Goal: Task Accomplishment & Management: Complete application form

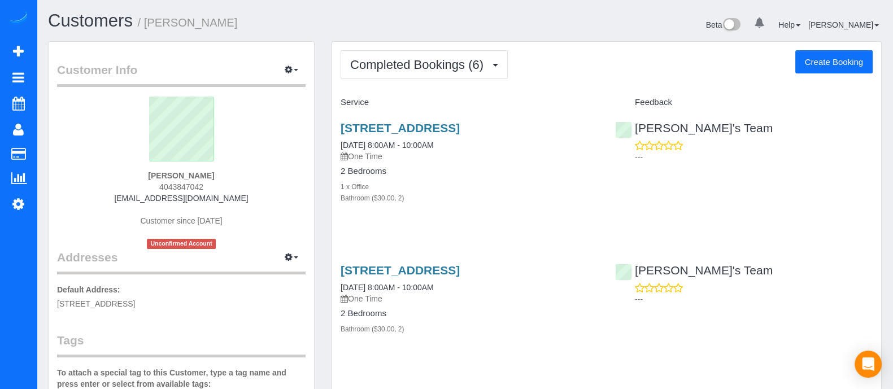
drag, startPoint x: 206, startPoint y: 187, endPoint x: 156, endPoint y: 189, distance: 49.2
click at [156, 189] on div "[PERSON_NAME] 4043847042 [EMAIL_ADDRESS][DOMAIN_NAME] Customer since [DATE] Unc…" at bounding box center [181, 173] width 248 height 152
copy span "4043847042"
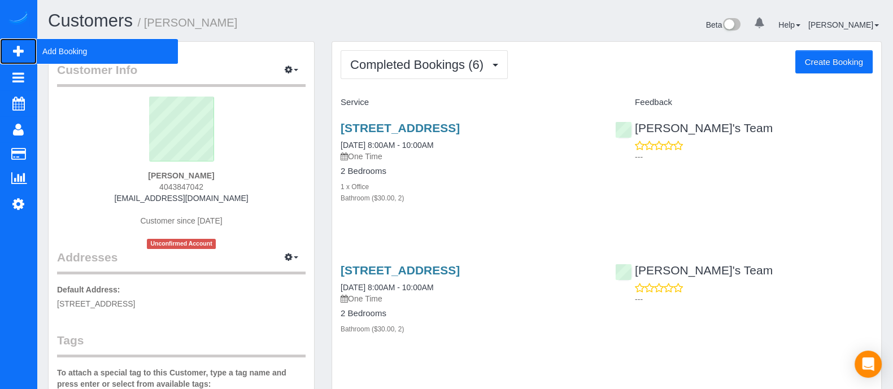
click at [78, 42] on span "Add Booking" at bounding box center [107, 51] width 141 height 26
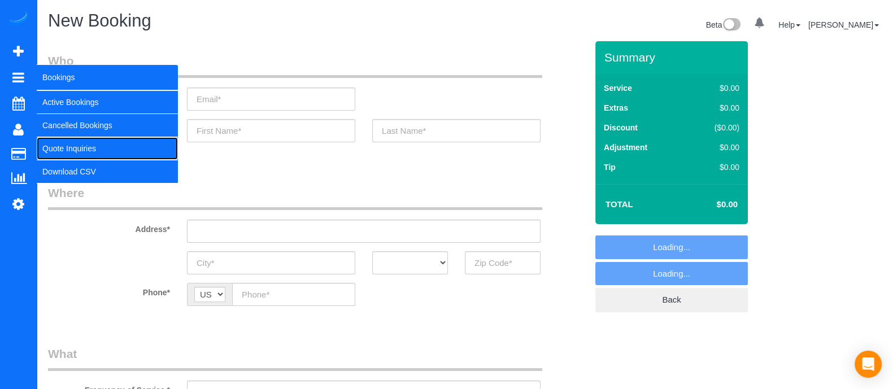
click at [63, 143] on link "Quote Inquiries" at bounding box center [107, 148] width 141 height 23
select select "object:6742"
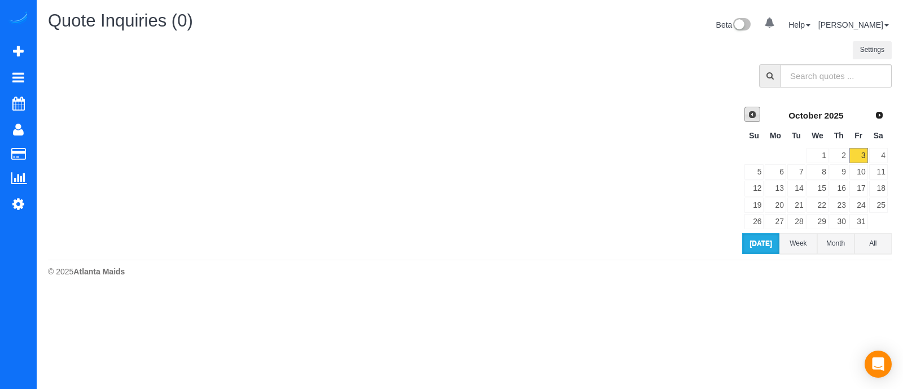
click at [751, 113] on span "Prev" at bounding box center [752, 114] width 9 height 9
click at [776, 203] on link "22" at bounding box center [775, 205] width 21 height 15
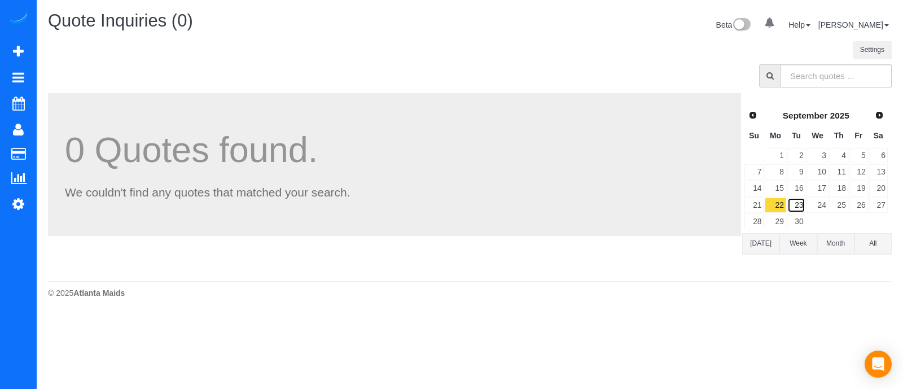
click at [799, 200] on link "23" at bounding box center [797, 205] width 19 height 15
click at [788, 204] on link "23" at bounding box center [797, 205] width 19 height 15
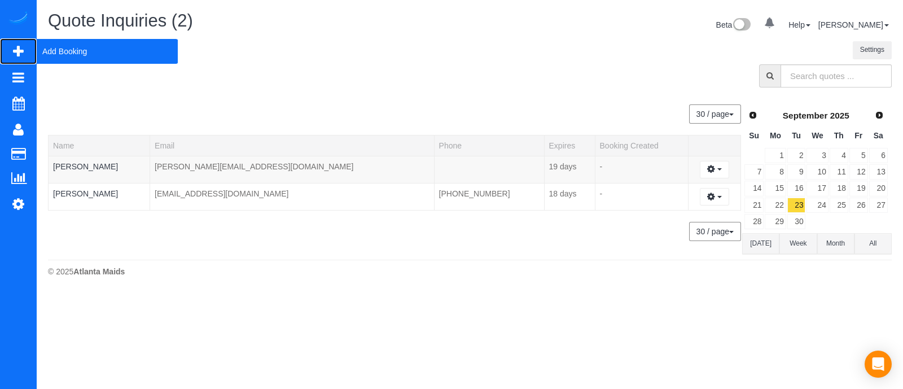
click at [70, 51] on span "Add Booking" at bounding box center [107, 51] width 141 height 26
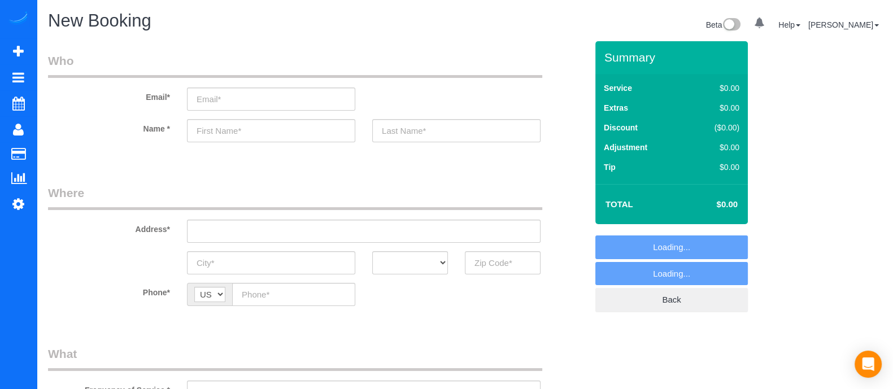
select select "object:7348"
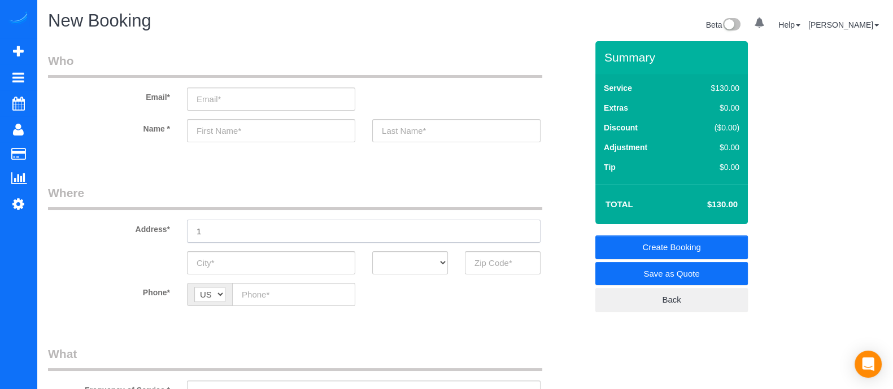
click at [342, 228] on input "1" at bounding box center [363, 231] width 353 height 23
drag, startPoint x: 284, startPoint y: 230, endPoint x: 164, endPoint y: 220, distance: 120.6
click at [164, 220] on div "Address* 1440 rock spring cr" at bounding box center [318, 214] width 556 height 58
type input "1440 rock spring cr"
click at [316, 230] on input "text" at bounding box center [363, 231] width 353 height 23
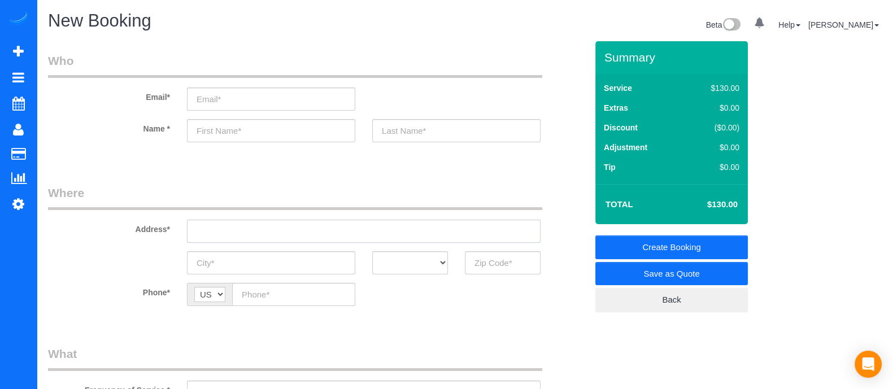
type input "1440 rock spring cr"
type input "[STREET_ADDRESS][PERSON_NAME]"
drag, startPoint x: 346, startPoint y: 233, endPoint x: 270, endPoint y: 231, distance: 75.7
click at [270, 231] on input "[STREET_ADDRESS][PERSON_NAME]" at bounding box center [363, 231] width 353 height 23
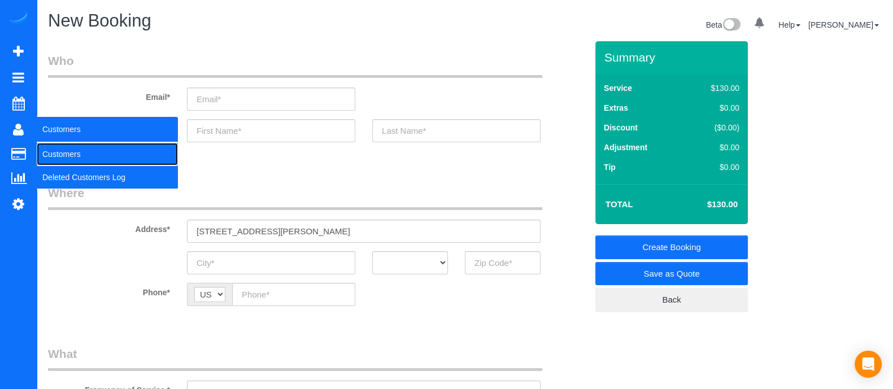
click at [65, 145] on link "Customers" at bounding box center [107, 154] width 141 height 23
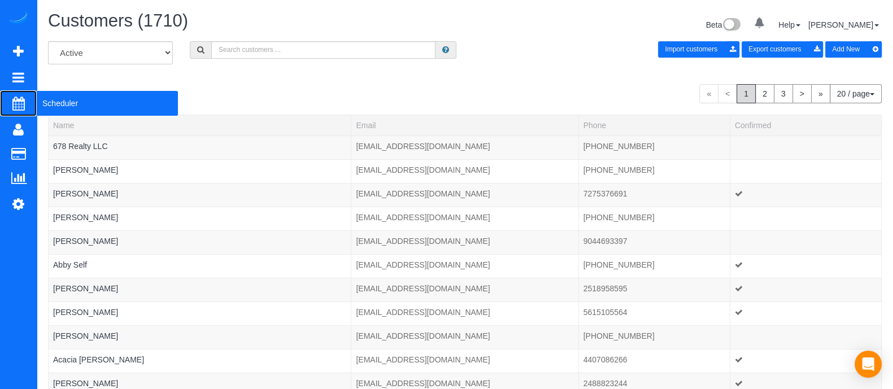
click at [67, 105] on span "Scheduler" at bounding box center [107, 103] width 141 height 26
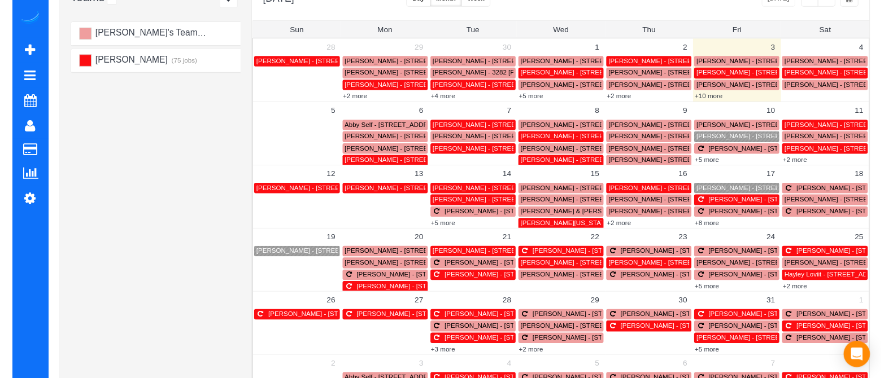
scroll to position [97, 0]
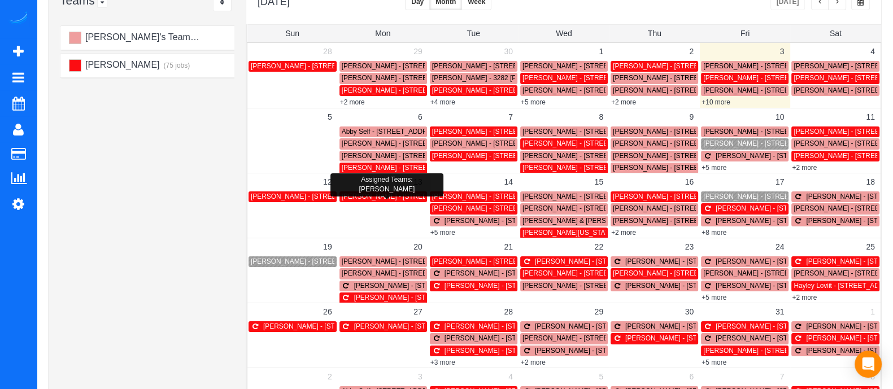
click at [367, 199] on span "[PERSON_NAME] - [STREET_ADDRESS][PERSON_NAME]" at bounding box center [433, 197] width 183 height 8
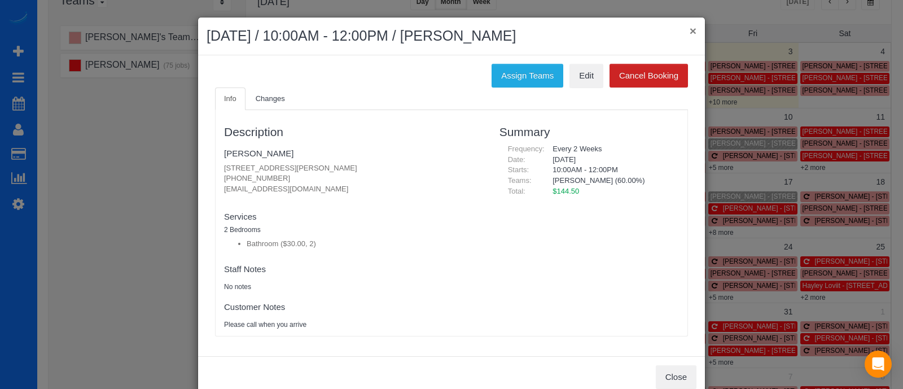
click at [690, 35] on button "×" at bounding box center [693, 31] width 7 height 12
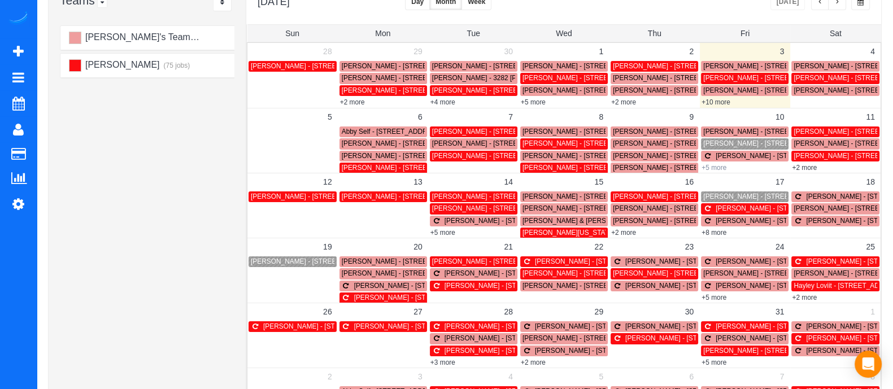
click at [725, 167] on link "+5 more" at bounding box center [713, 168] width 25 height 8
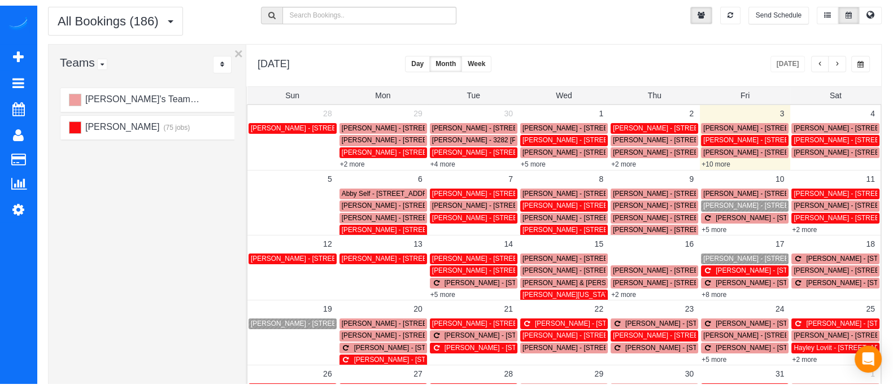
scroll to position [0, 0]
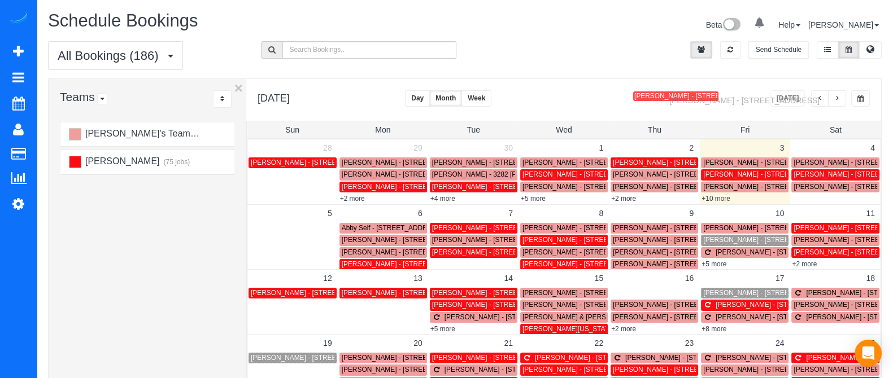
drag, startPoint x: 651, startPoint y: 199, endPoint x: 673, endPoint y: 98, distance: 102.9
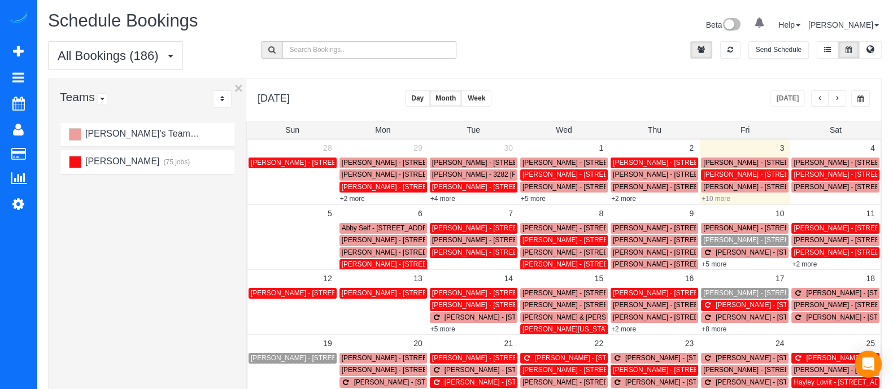
click at [711, 202] on link "+10 more" at bounding box center [715, 199] width 29 height 8
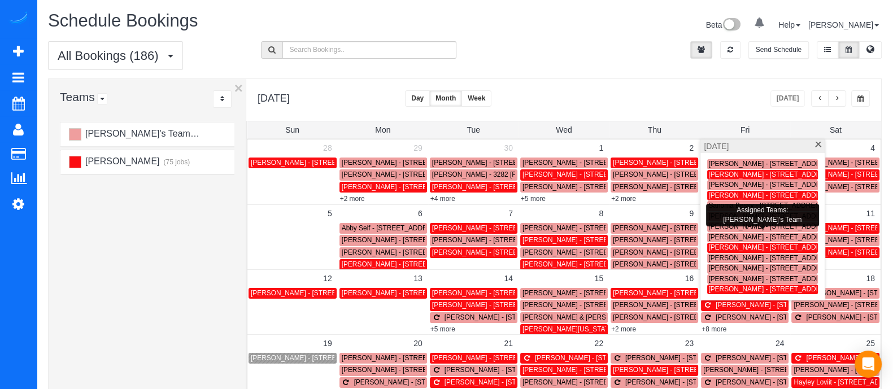
click at [717, 237] on span "[PERSON_NAME] - [STREET_ADDRESS][PERSON_NAME]" at bounding box center [799, 237] width 183 height 8
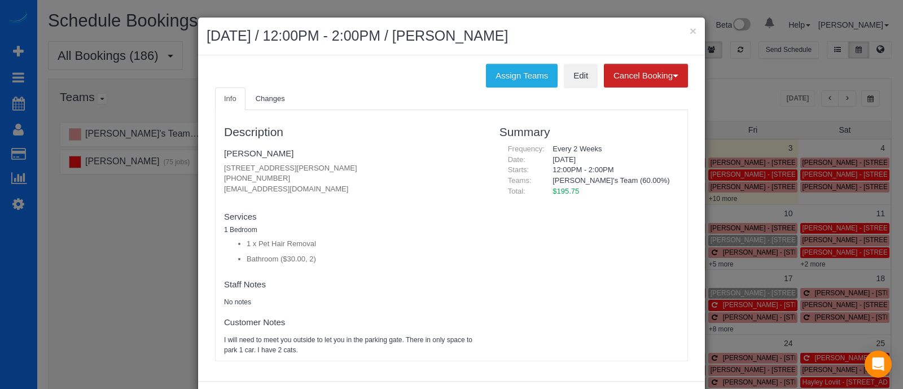
drag, startPoint x: 283, startPoint y: 178, endPoint x: 215, endPoint y: 180, distance: 68.3
click at [216, 180] on div "Description [PERSON_NAME] [STREET_ADDRESS][PERSON_NAME] [PHONE_NUMBER] [EMAIL_A…" at bounding box center [354, 235] width 276 height 239
copy p "[PHONE_NUMBER]"
click at [690, 32] on button "×" at bounding box center [693, 31] width 7 height 12
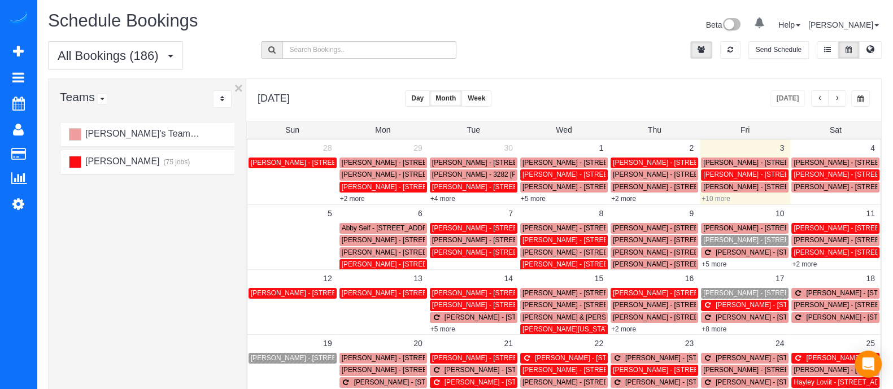
click at [727, 195] on link "+10 more" at bounding box center [715, 199] width 29 height 8
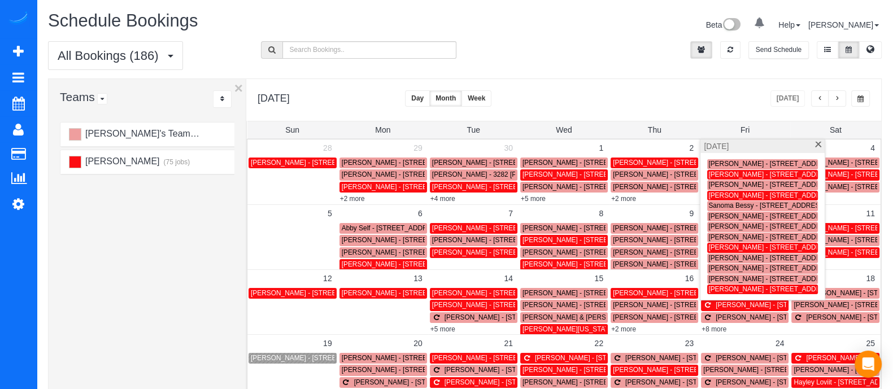
click at [732, 277] on span "[PERSON_NAME] - [STREET_ADDRESS]" at bounding box center [772, 279] width 128 height 8
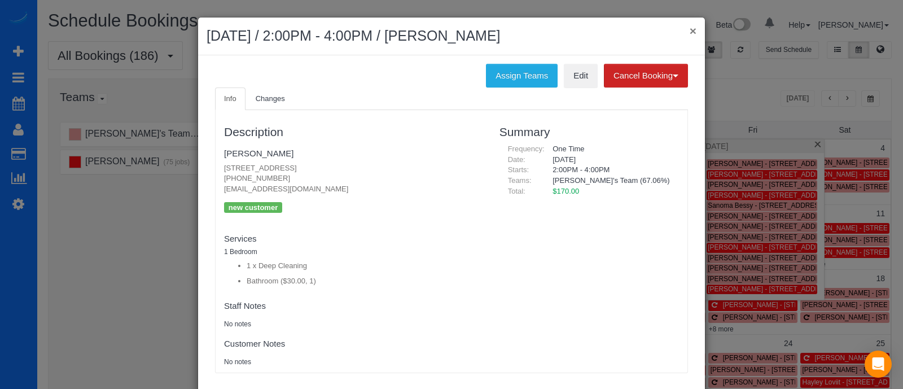
click at [690, 29] on button "×" at bounding box center [693, 31] width 7 height 12
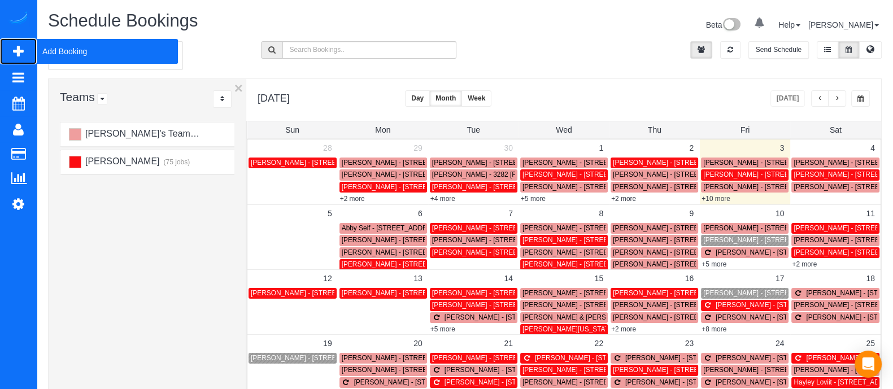
click at [79, 52] on span "Add Booking" at bounding box center [107, 51] width 141 height 26
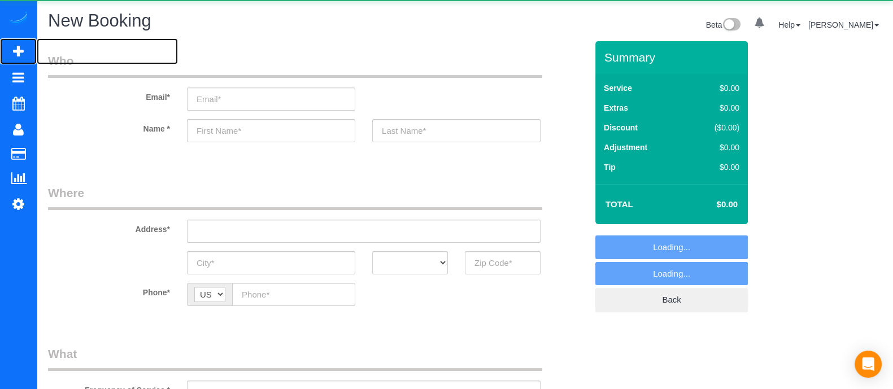
select select "object:8194"
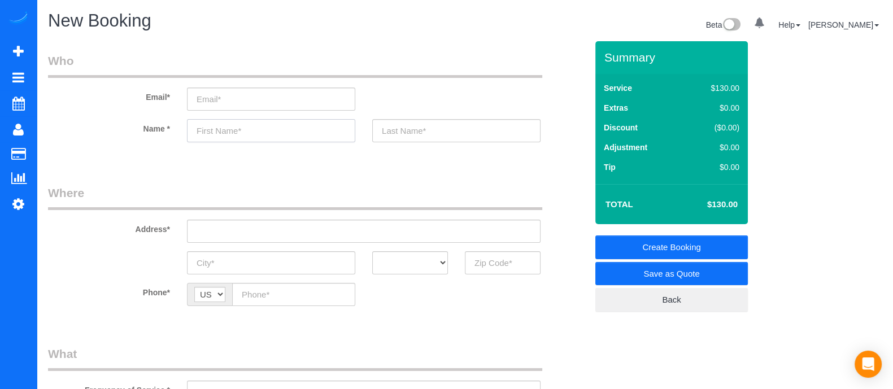
click at [248, 141] on input "text" at bounding box center [271, 130] width 168 height 23
type input "D"
type input "[PERSON_NAME]"
click at [487, 268] on input "text" at bounding box center [503, 262] width 76 height 23
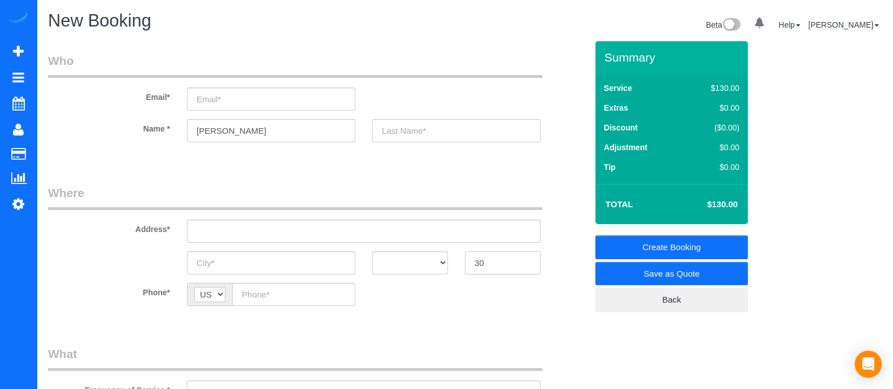
type input "3"
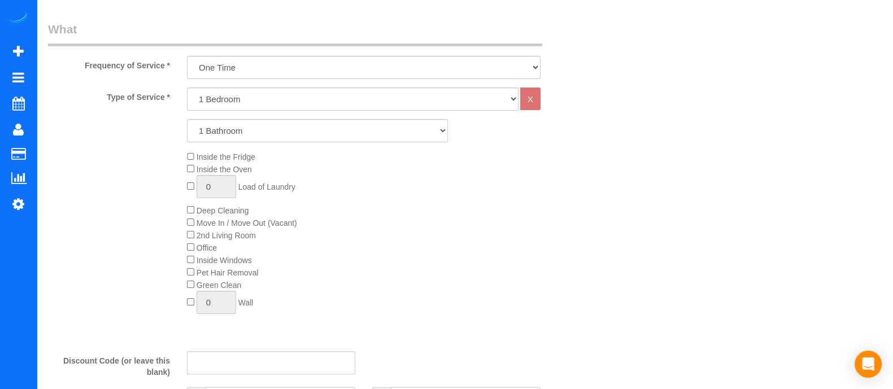
scroll to position [336, 0]
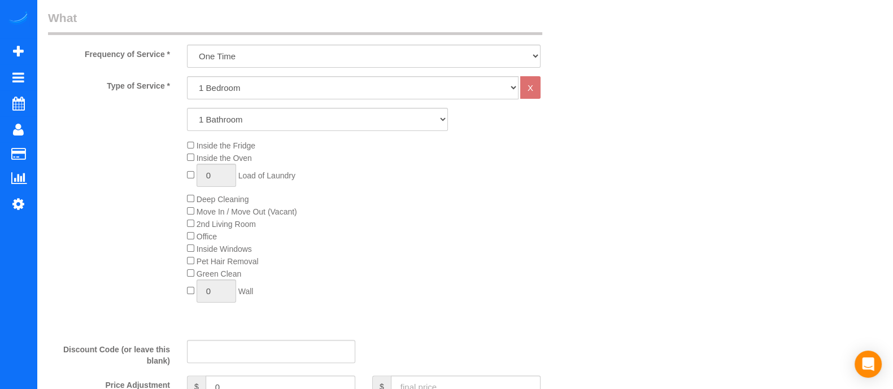
type input "30316"
click at [278, 97] on select "1 Bedroom 2 Bedrooms 3 Bedrooms 4 Bedrooms 5 Bedrooms 6 Bedrooms" at bounding box center [352, 87] width 331 height 23
select select "3"
click at [187, 76] on select "1 Bedroom 2 Bedrooms 3 Bedrooms 4 Bedrooms 5 Bedrooms 6 Bedrooms" at bounding box center [352, 87] width 331 height 23
drag, startPoint x: 243, startPoint y: 121, endPoint x: 231, endPoint y: 162, distance: 42.9
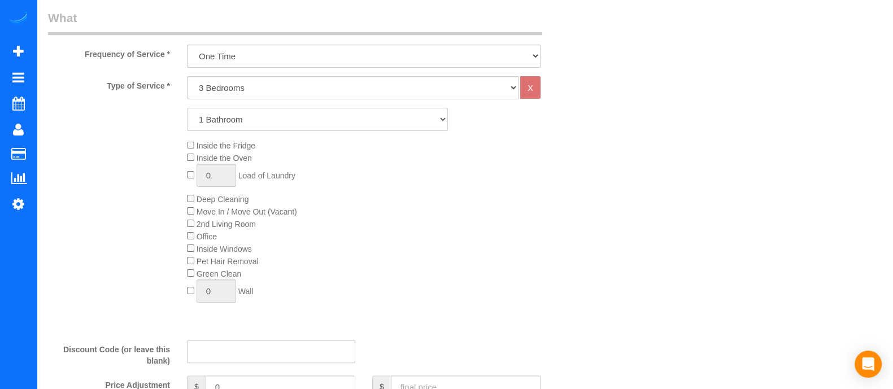
click at [231, 162] on div "Type of Service * 1 Bedroom 2 Bedrooms 3 Bedrooms 4 Bedrooms 5 Bedrooms 6 Bedro…" at bounding box center [317, 203] width 539 height 255
select select "2"
click at [187, 108] on select "1 Bathroom 2 Bathrooms 3 Bathrooms 4 Bathrooms 5 Bathrooms 6 Bathrooms" at bounding box center [317, 119] width 261 height 23
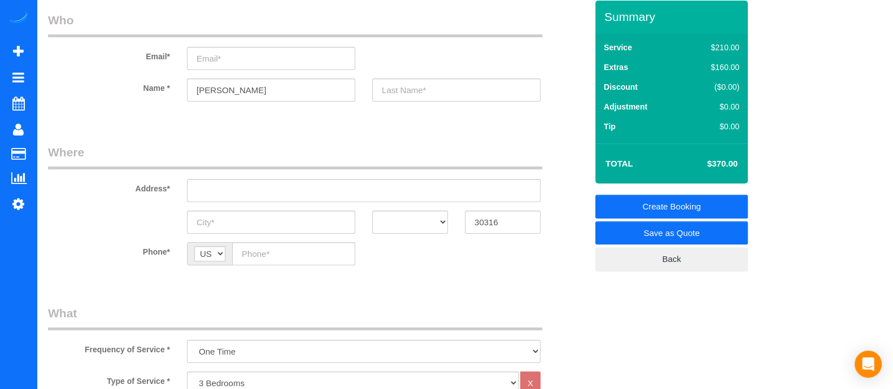
scroll to position [34, 0]
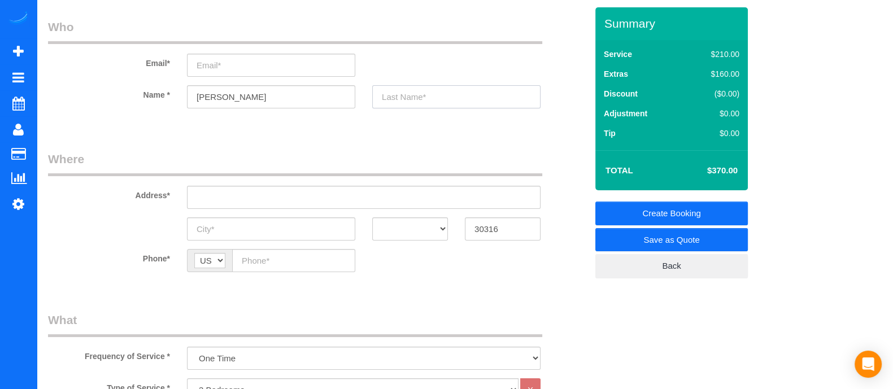
click at [417, 101] on input "text" at bounding box center [456, 96] width 168 height 23
click at [285, 69] on input "email" at bounding box center [271, 65] width 168 height 23
click at [284, 69] on input "email" at bounding box center [271, 65] width 168 height 23
type input "[PERSON_NAME][EMAIL_ADDRESS][PERSON_NAME][DOMAIN_NAME]"
click at [426, 107] on input "text" at bounding box center [456, 96] width 168 height 23
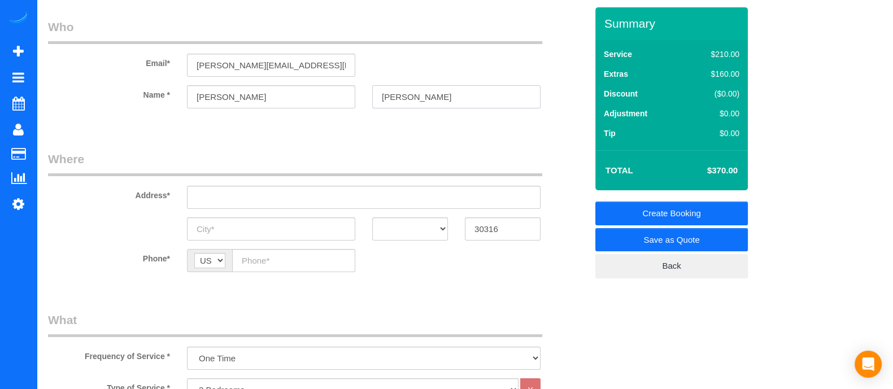
type input "[PERSON_NAME]"
click at [352, 195] on input "text" at bounding box center [363, 197] width 353 height 23
click at [248, 193] on input "877 [PERSON_NAME] ese" at bounding box center [363, 197] width 353 height 23
drag, startPoint x: 266, startPoint y: 202, endPoint x: 155, endPoint y: 204, distance: 110.7
click at [155, 204] on div "Address* [STREET_ADDRESS][PERSON_NAME]" at bounding box center [318, 180] width 556 height 58
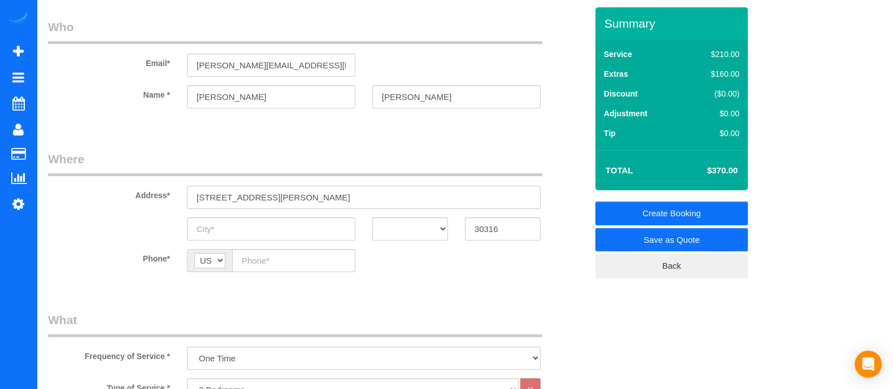
click at [299, 187] on input "[STREET_ADDRESS][PERSON_NAME]" at bounding box center [363, 197] width 353 height 23
paste input "[STREET_ADDRESS][PERSON_NAME],"
drag, startPoint x: 425, startPoint y: 193, endPoint x: 154, endPoint y: 196, distance: 270.5
click at [154, 196] on div "Address* [STREET_ADDRESS][PERSON_NAME][PERSON_NAME]," at bounding box center [318, 180] width 556 height 58
paste input "text"
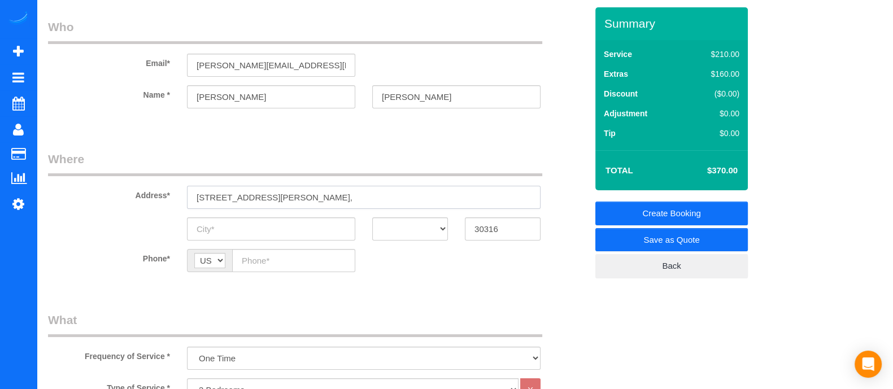
type input "[STREET_ADDRESS][PERSON_NAME],"
click at [221, 220] on input "text" at bounding box center [271, 228] width 168 height 23
type input "[GEOGRAPHIC_DATA]"
click at [407, 221] on select "AK AL AR AZ CA CO CT DC DE [GEOGRAPHIC_DATA] [GEOGRAPHIC_DATA] HI IA ID IL IN K…" at bounding box center [410, 228] width 76 height 23
select select "GA"
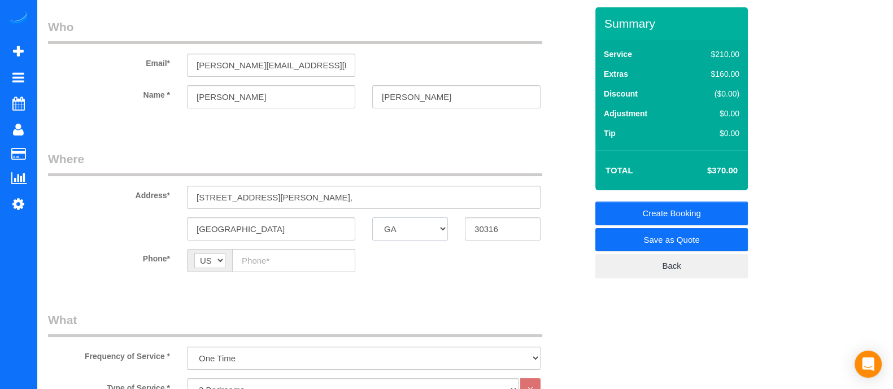
click at [372, 217] on select "AK AL AR AZ CA CO CT DC DE [GEOGRAPHIC_DATA] [GEOGRAPHIC_DATA] HI IA ID IL IN K…" at bounding box center [410, 228] width 76 height 23
drag, startPoint x: 237, startPoint y: 223, endPoint x: 137, endPoint y: 217, distance: 100.1
click at [137, 217] on div "[GEOGRAPHIC_DATA] AK AL AR AZ CA CO CT DC DE [GEOGRAPHIC_DATA] [GEOGRAPHIC_DATA…" at bounding box center [318, 228] width 556 height 23
type input "[GEOGRAPHIC_DATA]"
paste input "[PHONE_NUMBER]"
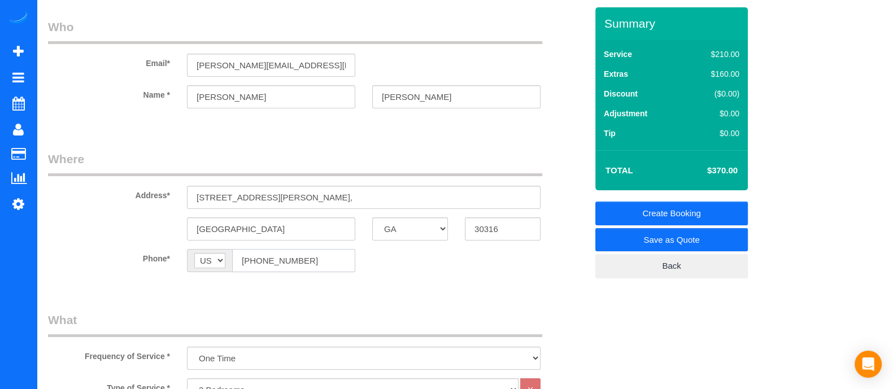
click at [279, 261] on input "[PHONE_NUMBER]" at bounding box center [293, 260] width 123 height 23
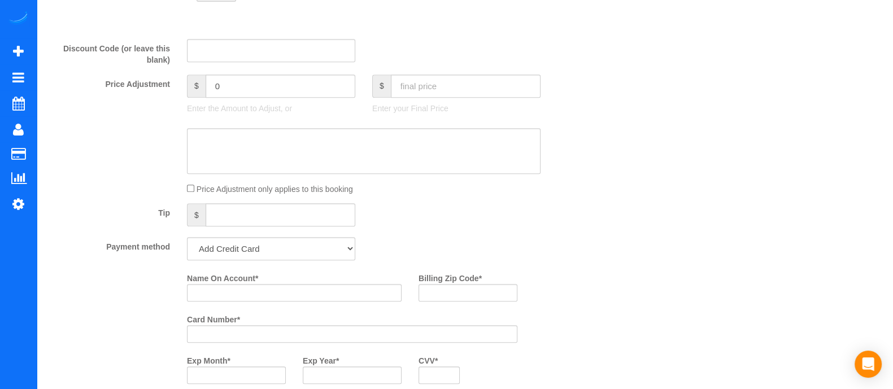
scroll to position [639, 0]
type input "[PHONE_NUMBER]"
click at [380, 296] on input "S" at bounding box center [294, 291] width 215 height 18
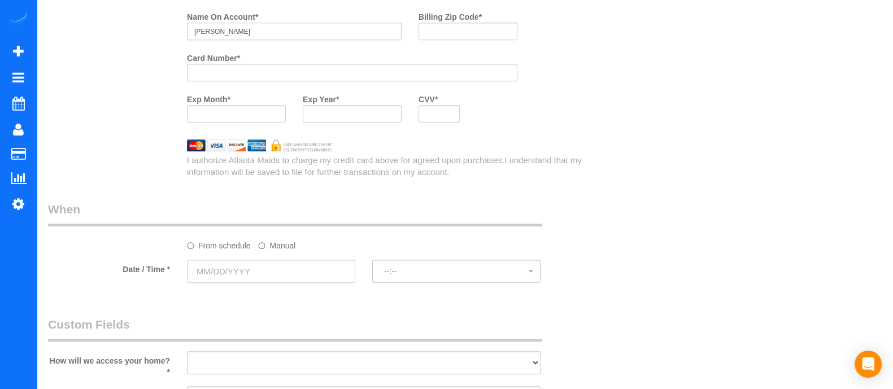
scroll to position [907, 0]
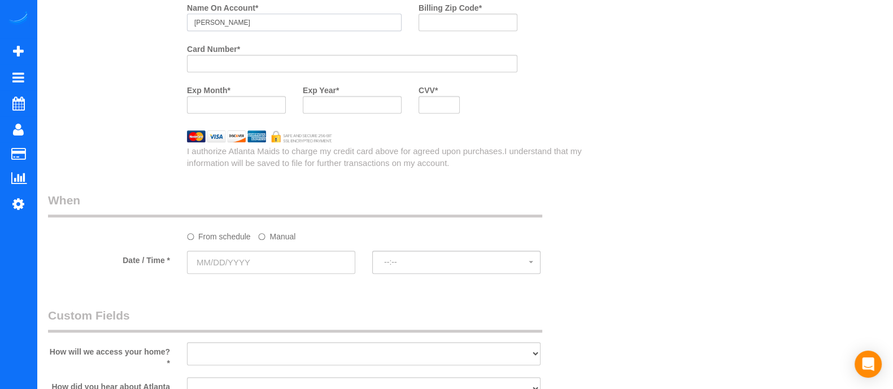
type input "[PERSON_NAME]"
click at [282, 266] on input "text" at bounding box center [271, 262] width 168 height 23
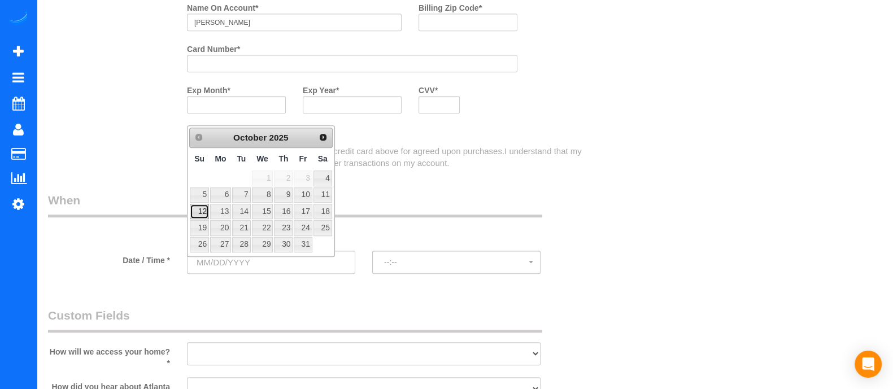
click at [205, 209] on link "12" at bounding box center [199, 211] width 19 height 15
type input "[DATE]"
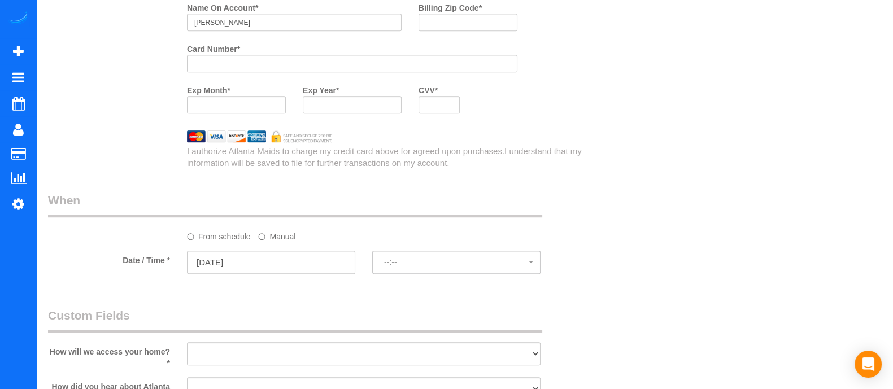
select select "spot1"
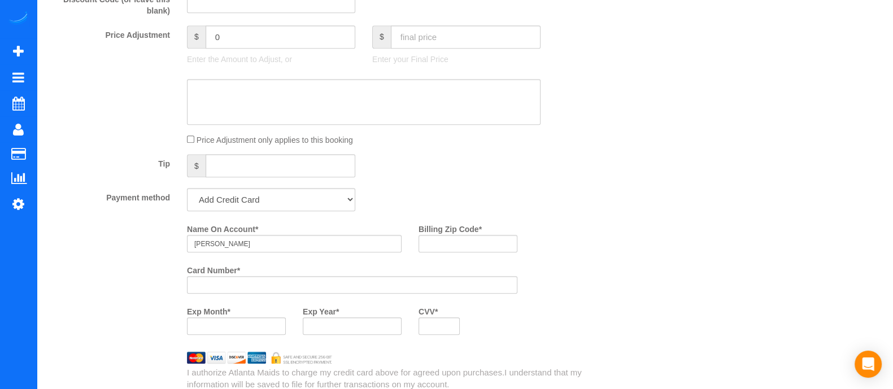
scroll to position [683, 0]
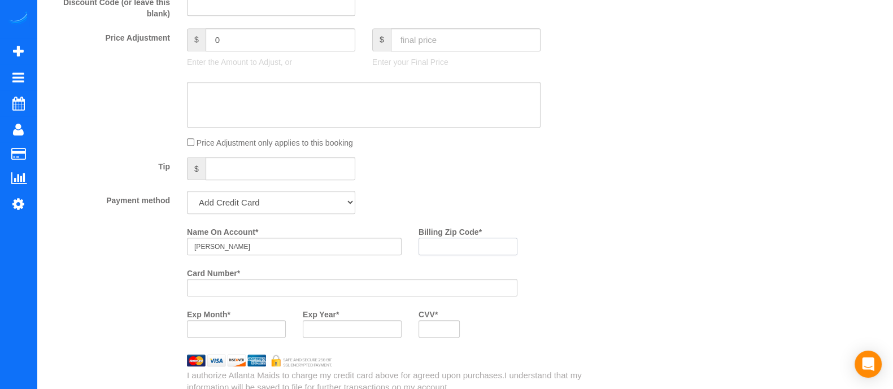
click at [453, 248] on input "Billing Zip Code *" at bounding box center [467, 247] width 99 height 18
type input "30316"
click at [384, 338] on div at bounding box center [352, 329] width 99 height 18
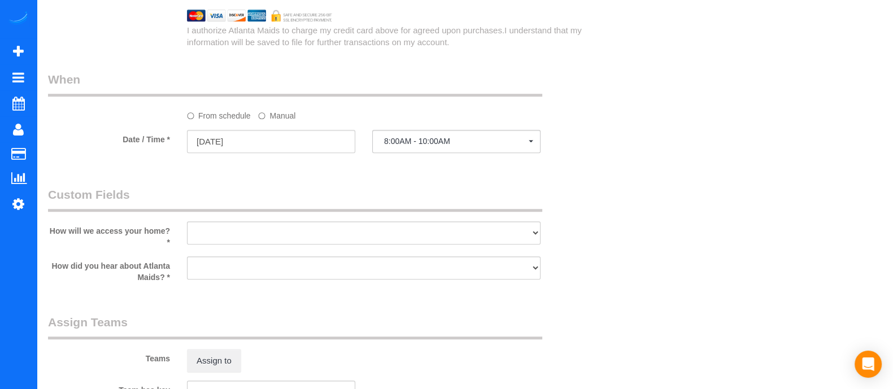
scroll to position [1024, 0]
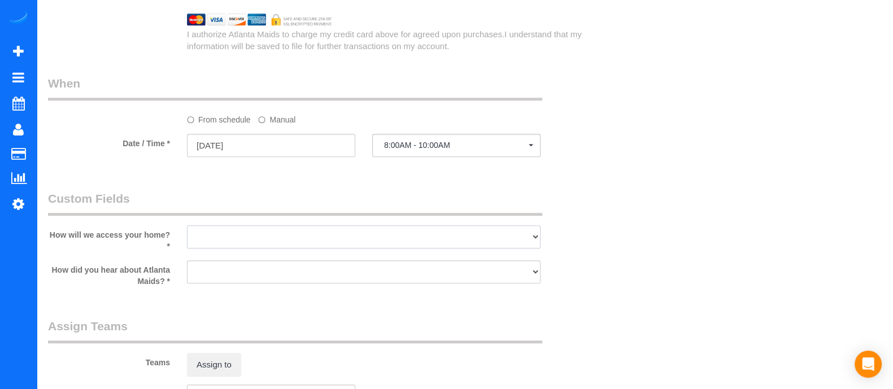
click at [362, 241] on select "I will leave a key I will provide an access code Someone will be home Go to apa…" at bounding box center [363, 236] width 353 height 23
select select "number:3"
click at [187, 230] on select "I will leave a key I will provide an access code Someone will be home Go to apa…" at bounding box center [363, 236] width 353 height 23
click at [322, 283] on select "Google Yelp From a friend Social media Other" at bounding box center [363, 271] width 353 height 23
select select "number:6"
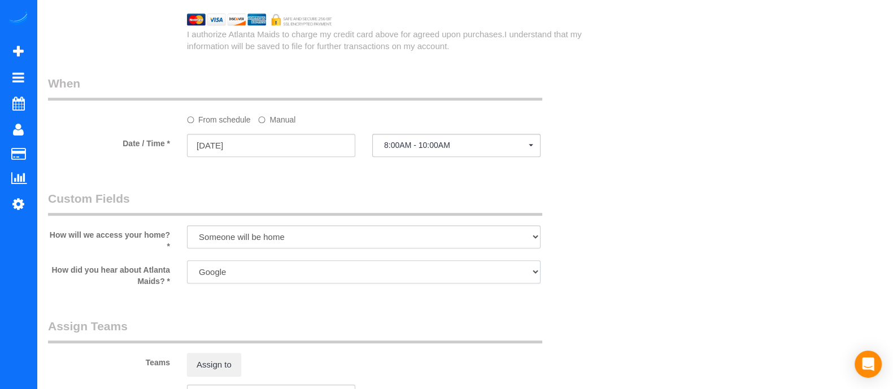
click at [187, 264] on select "Google Yelp From a friend Social media Other" at bounding box center [363, 271] width 353 height 23
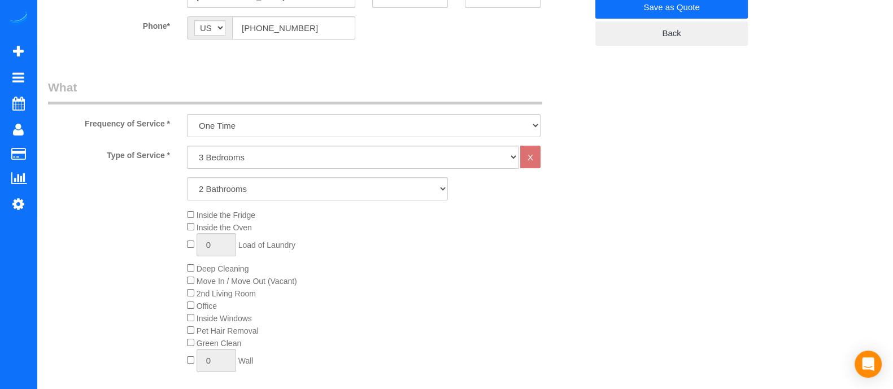
scroll to position [0, 0]
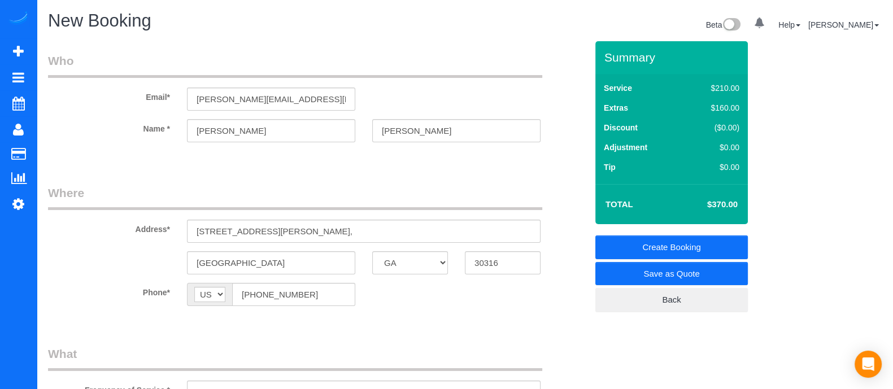
click at [713, 238] on link "Create Booking" at bounding box center [671, 247] width 152 height 24
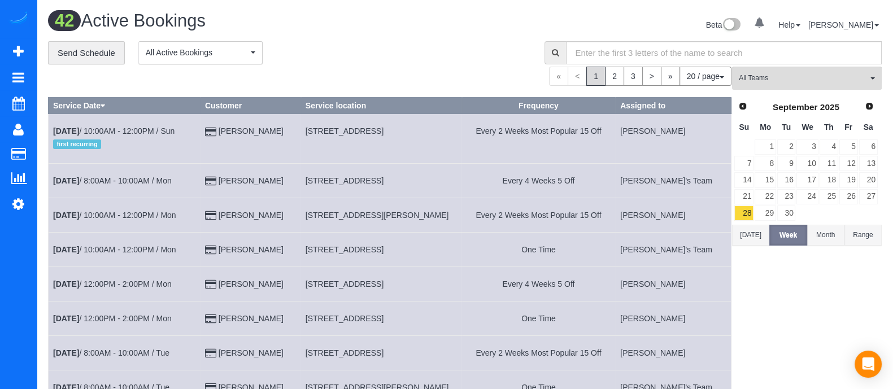
click at [388, 31] on div "42 Active Bookings" at bounding box center [252, 23] width 425 height 24
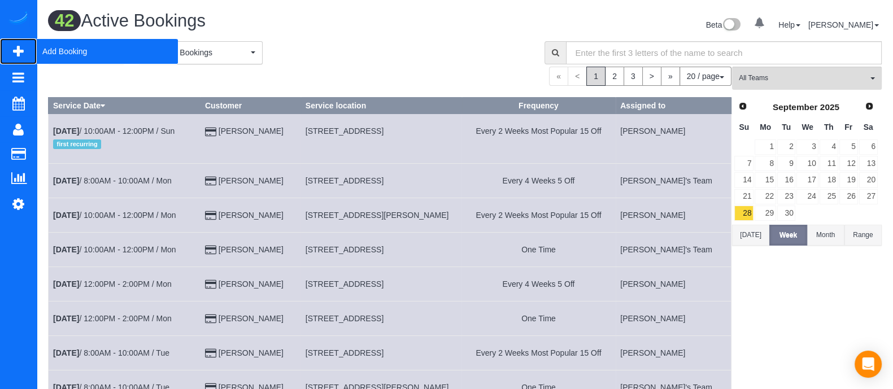
click at [67, 48] on span "Add Booking" at bounding box center [107, 51] width 141 height 26
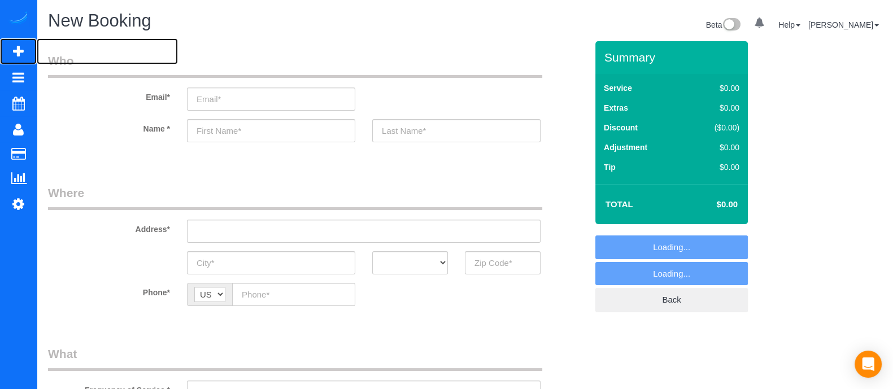
select select "object:9130"
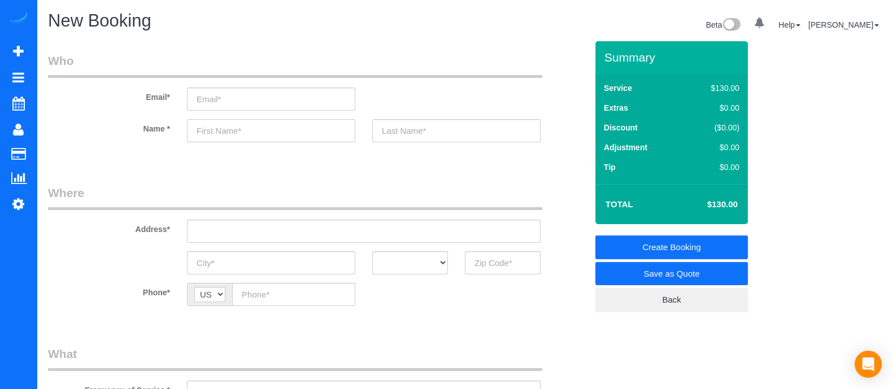
click at [241, 123] on input "text" at bounding box center [271, 130] width 168 height 23
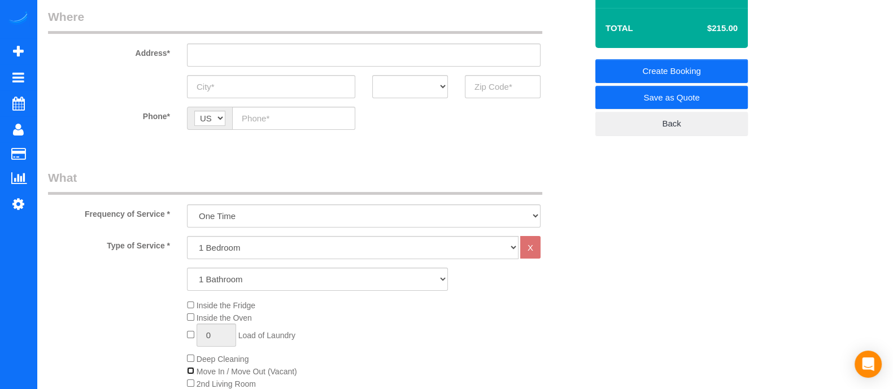
scroll to position [172, 0]
